Goal: Task Accomplishment & Management: Manage account settings

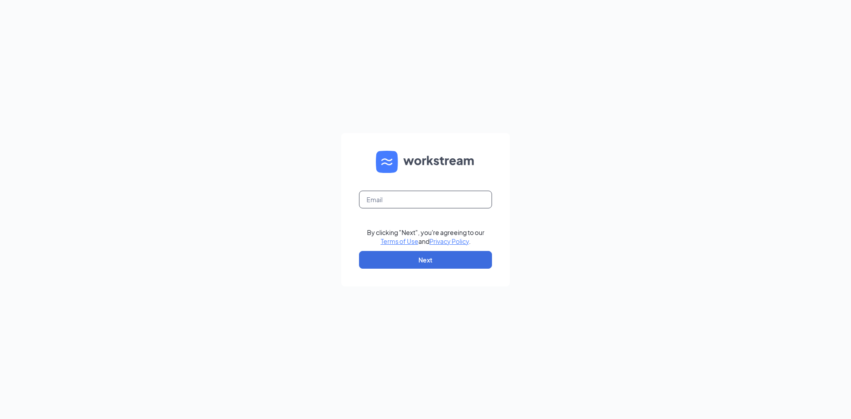
click at [401, 200] on input "text" at bounding box center [425, 200] width 133 height 18
type input "apalacheeculvers@gmail.com"
click at [408, 260] on button "Next" at bounding box center [425, 260] width 133 height 18
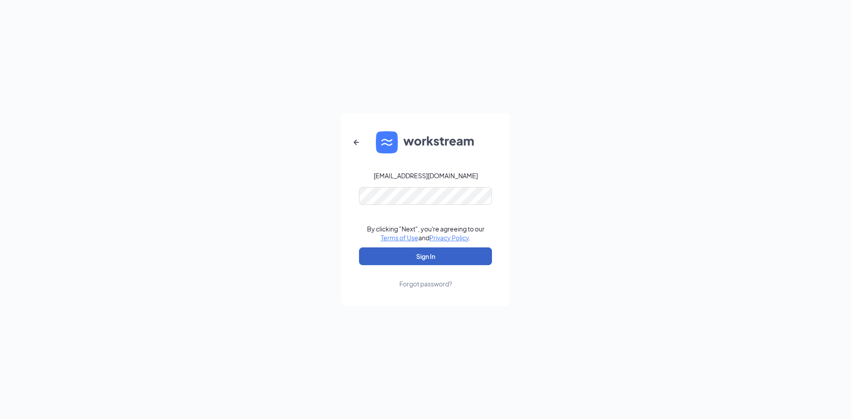
click at [405, 260] on button "Sign In" at bounding box center [425, 256] width 133 height 18
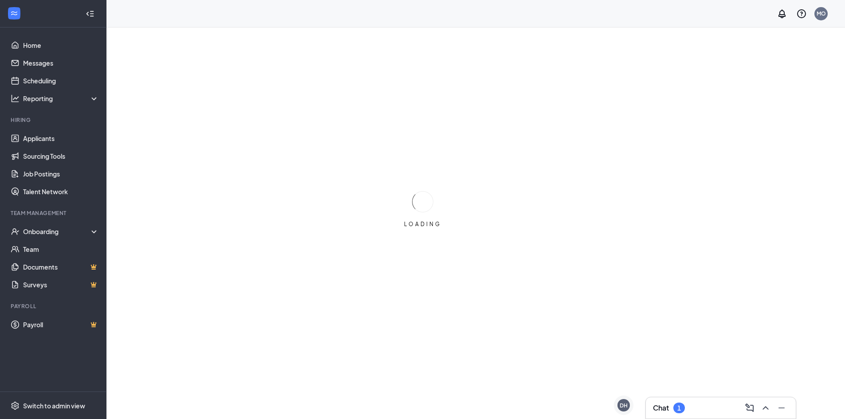
click at [701, 404] on div "Chat 1" at bounding box center [721, 408] width 136 height 14
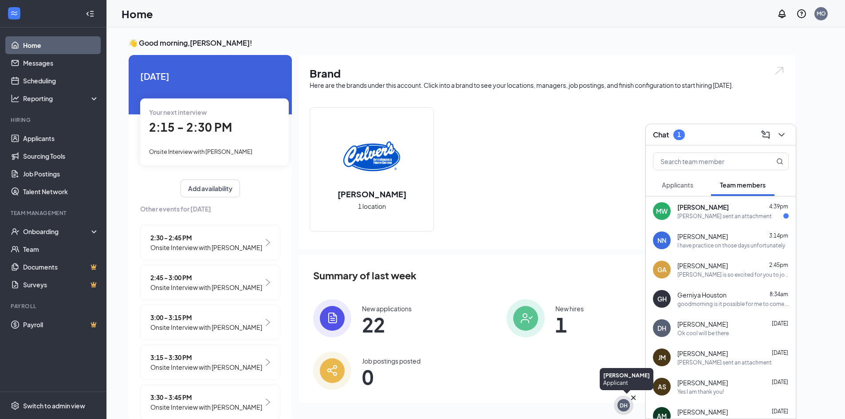
click at [625, 406] on div "DH" at bounding box center [624, 406] width 8 height 8
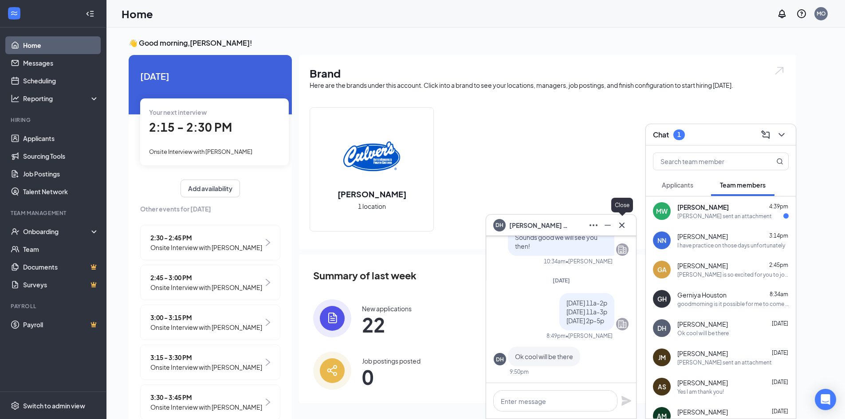
click at [624, 225] on icon "Cross" at bounding box center [621, 225] width 11 height 11
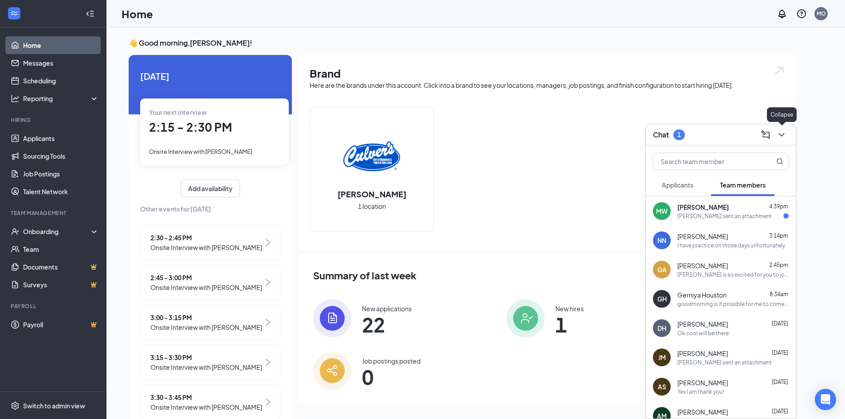
click at [777, 133] on icon "ChevronDown" at bounding box center [781, 134] width 11 height 11
